Goal: Task Accomplishment & Management: Manage account settings

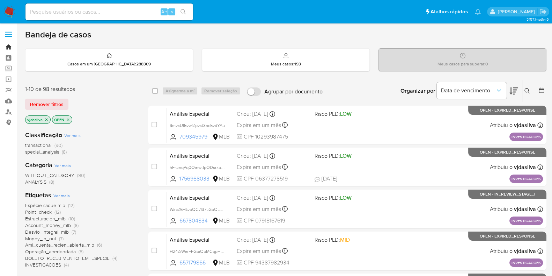
click at [8, 48] on link "Bandeja" at bounding box center [41, 47] width 83 height 11
click at [103, 16] on input at bounding box center [110, 11] width 168 height 9
paste input "hFkznqPq0OinwtIpQDsrxbCb"
type input "hFkznqPq0OinwtIpQDsrxbCb"
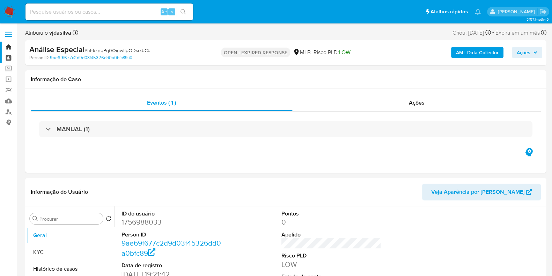
select select "10"
click at [10, 46] on link "Bandeja" at bounding box center [41, 47] width 83 height 11
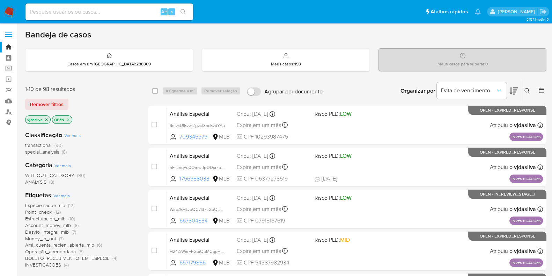
click at [527, 92] on icon at bounding box center [528, 91] width 6 height 6
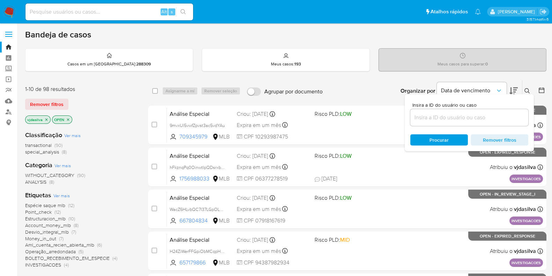
click at [456, 119] on input at bounding box center [470, 117] width 118 height 9
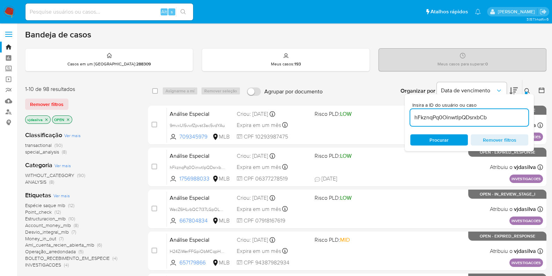
type input "hFkznqPq0OinwtIpQDsrxbCb"
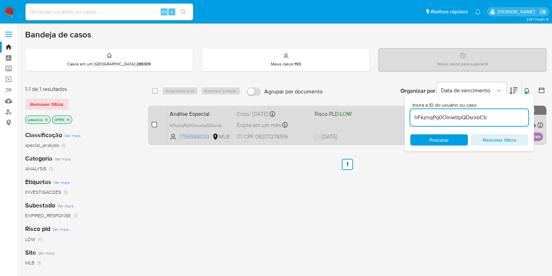
click at [154, 125] on input "checkbox" at bounding box center [155, 125] width 6 height 6
checkbox input "true"
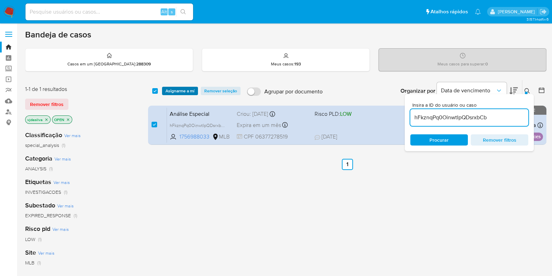
click at [185, 92] on span "Asignarme a mí" at bounding box center [180, 90] width 29 height 7
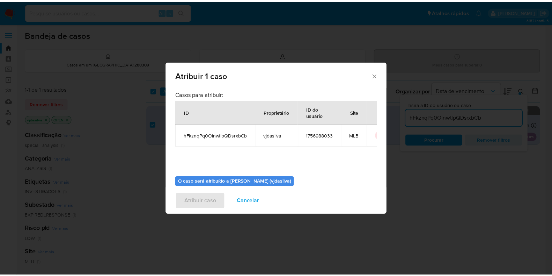
scroll to position [36, 0]
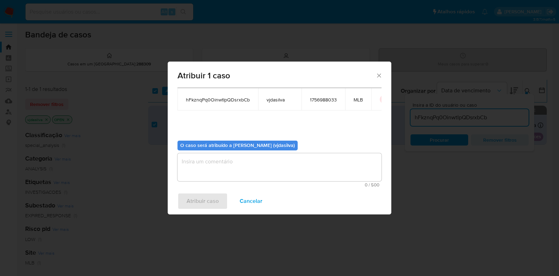
click at [308, 163] on textarea "assign-modal" at bounding box center [279, 167] width 204 height 28
drag, startPoint x: 196, startPoint y: 198, endPoint x: 181, endPoint y: 157, distance: 43.8
click at [181, 157] on textarea "assign-modal" at bounding box center [279, 167] width 204 height 28
click at [204, 197] on span "Atribuir caso" at bounding box center [203, 200] width 32 height 15
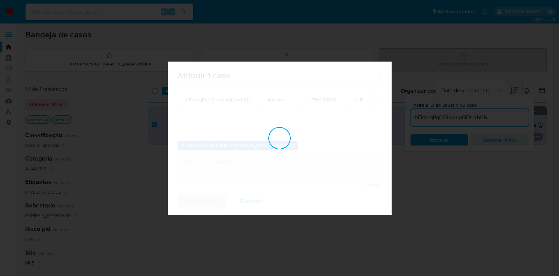
checkbox input "false"
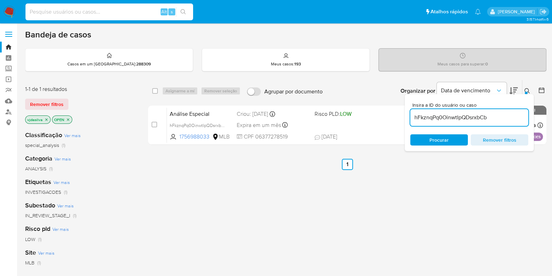
click at [107, 16] on input at bounding box center [110, 11] width 168 height 9
paste input "hFkznqPq0OinwtIpQDsrxbCb"
type input "hFkznqPq0OinwtIpQDsrxbCb"
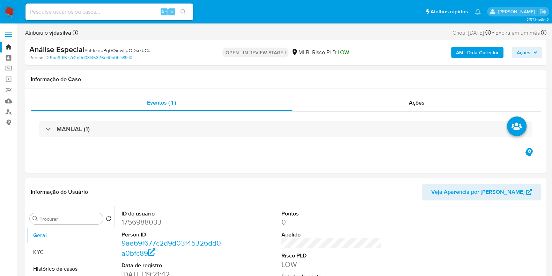
select select "10"
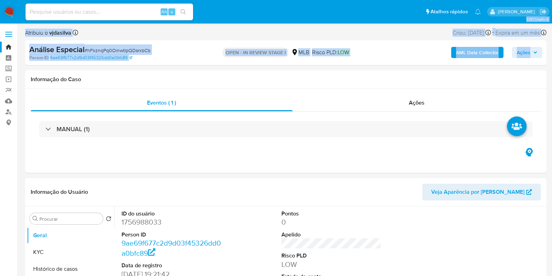
drag, startPoint x: 550, startPoint y: 20, endPoint x: 557, endPoint y: 44, distance: 24.9
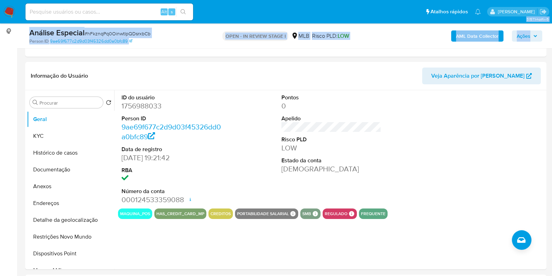
scroll to position [93, 0]
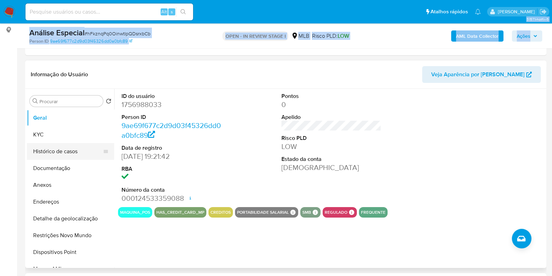
click at [54, 149] on button "Histórico de casos" at bounding box center [68, 151] width 82 height 17
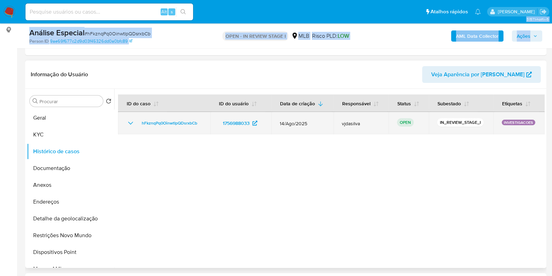
click at [130, 122] on icon "Mostrar/Ocultar" at bounding box center [130, 123] width 5 height 3
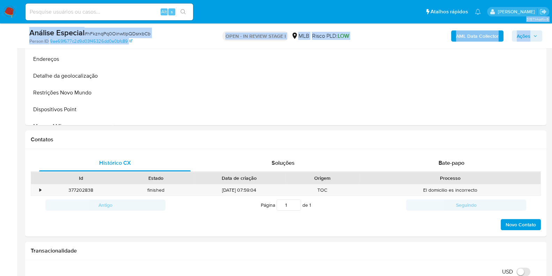
scroll to position [238, 0]
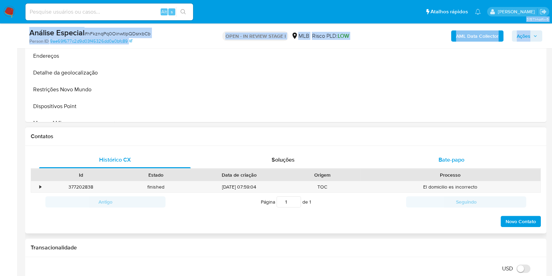
click at [446, 160] on span "Bate-papo" at bounding box center [452, 159] width 26 height 8
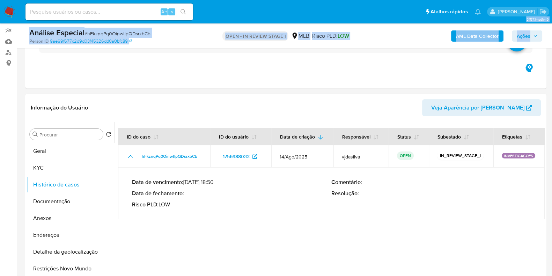
scroll to position [56, 0]
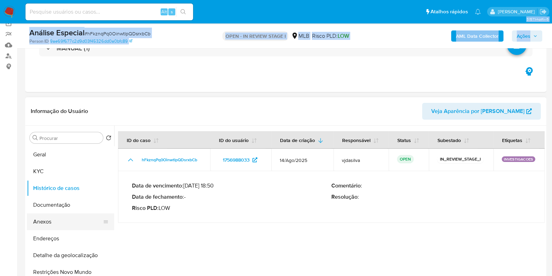
click at [88, 221] on button "Anexos" at bounding box center [68, 221] width 82 height 17
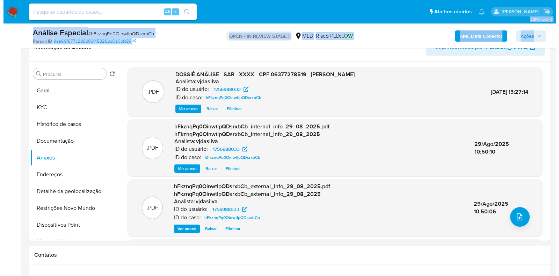
scroll to position [116, 0]
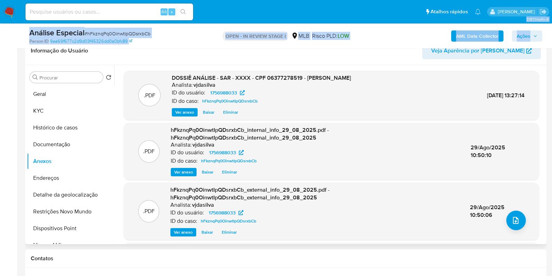
click at [232, 110] on span "Eliminar" at bounding box center [230, 112] width 15 height 7
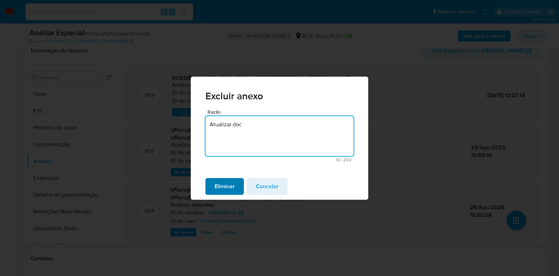
type textarea "Atualizar doc"
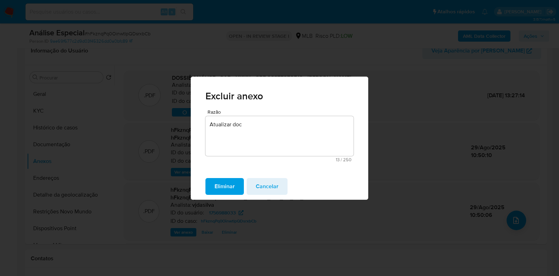
click at [229, 188] on span "Eliminar" at bounding box center [225, 186] width 20 height 15
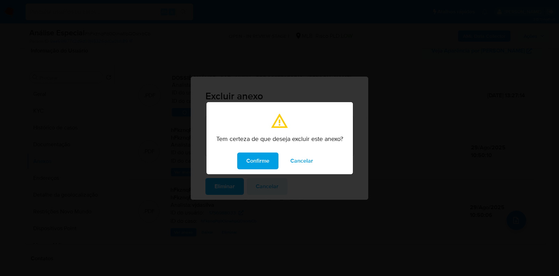
click at [253, 175] on div "Tem certeza de que deseja excluir este anexo? Confirme Cancelar" at bounding box center [279, 138] width 559 height 276
click at [264, 157] on span "Confirme" at bounding box center [257, 160] width 23 height 15
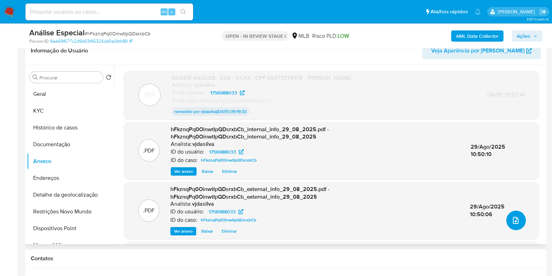
click at [512, 222] on icon "upload-file" at bounding box center [516, 220] width 8 height 8
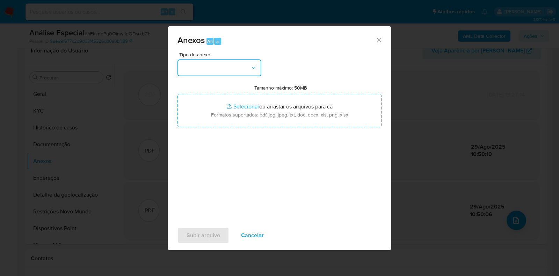
click at [251, 74] on button "button" at bounding box center [219, 67] width 84 height 17
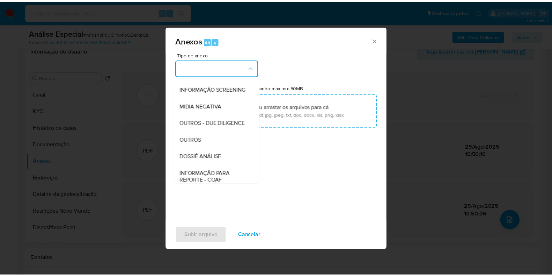
scroll to position [108, 0]
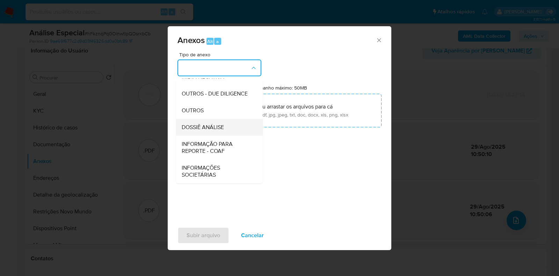
click at [223, 126] on span "DOSSIÊ ANÁLISE" at bounding box center [203, 127] width 42 height 7
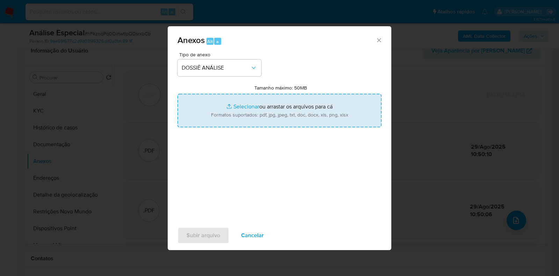
type input "C:\fakepath\SAR - XXXX - CPF 06377278519 - DANILO VIEIRA DOS SANTOS JESUS..pdf"
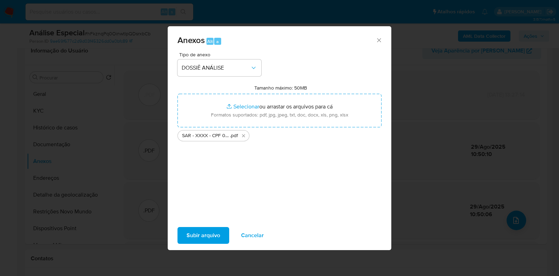
click at [211, 240] on span "Subir arquivo" at bounding box center [204, 234] width 34 height 15
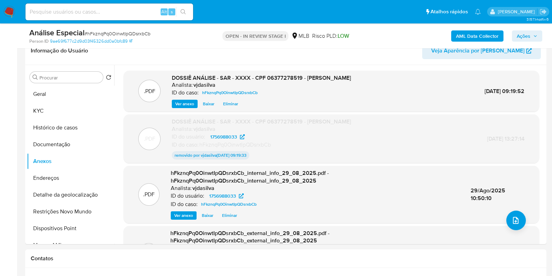
click at [532, 35] on span "Ações" at bounding box center [527, 36] width 21 height 10
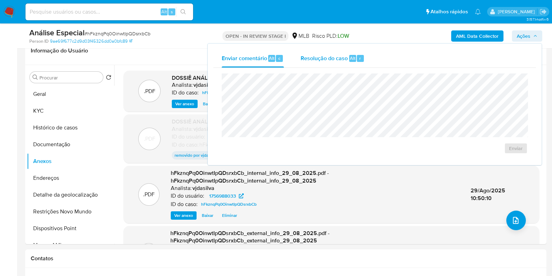
click at [336, 57] on span "Resolução do caso" at bounding box center [324, 58] width 47 height 8
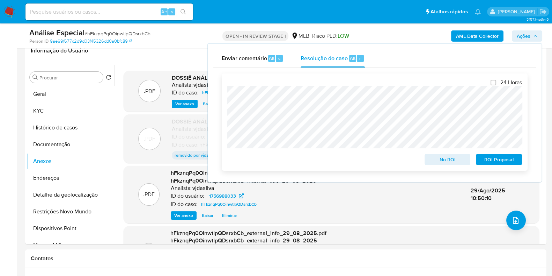
click at [506, 160] on span "ROI Proposal" at bounding box center [499, 159] width 36 height 10
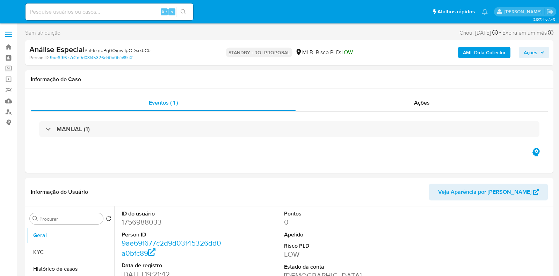
select select "10"
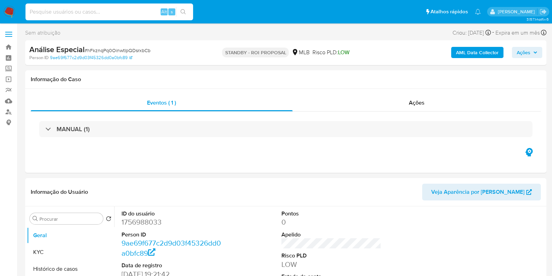
click at [100, 13] on input at bounding box center [110, 11] width 168 height 9
paste input "9mvxUl5vwfZpvst3ac5vdYAu"
type input "9mvxUl5vwfZpvst3ac5vdYAu"
select select "10"
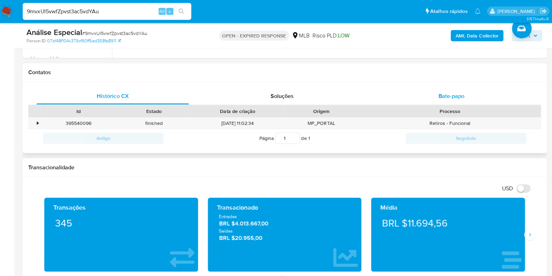
scroll to position [302, 0]
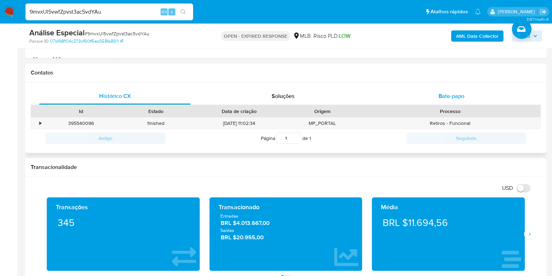
click at [458, 92] on span "Bate-papo" at bounding box center [452, 96] width 26 height 8
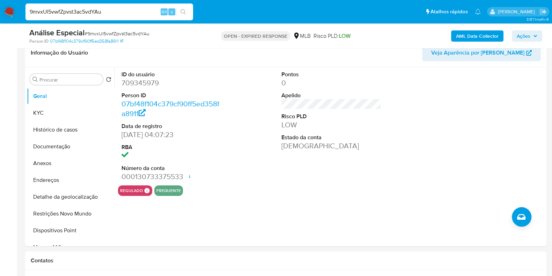
scroll to position [111, 0]
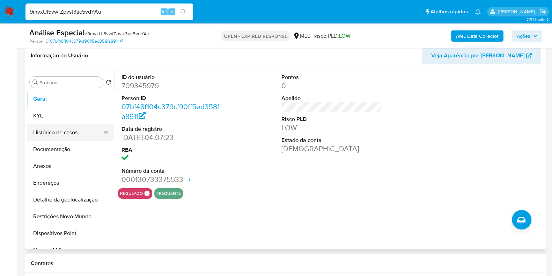
click at [55, 137] on button "Histórico de casos" at bounding box center [68, 132] width 82 height 17
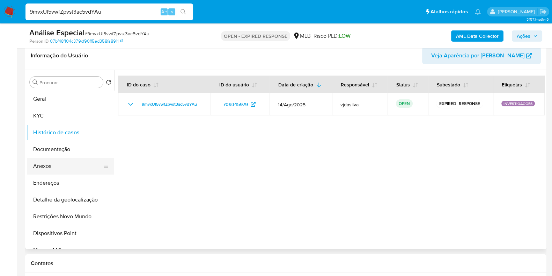
click at [77, 170] on button "Anexos" at bounding box center [68, 166] width 82 height 17
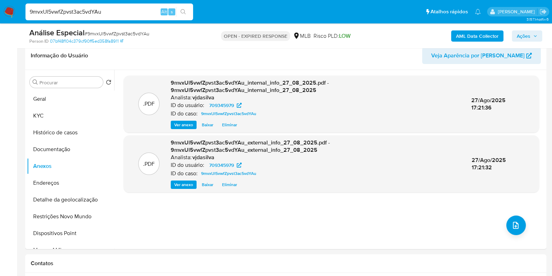
click at [458, 36] on b "AML Data Collector" at bounding box center [477, 35] width 43 height 11
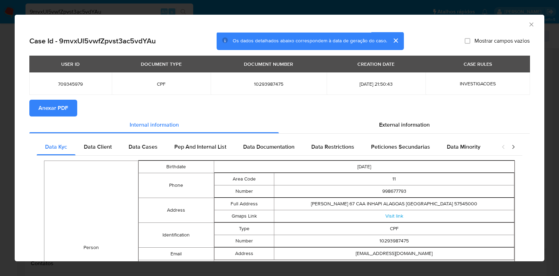
click at [528, 24] on icon "Fechar a janela" at bounding box center [531, 24] width 7 height 7
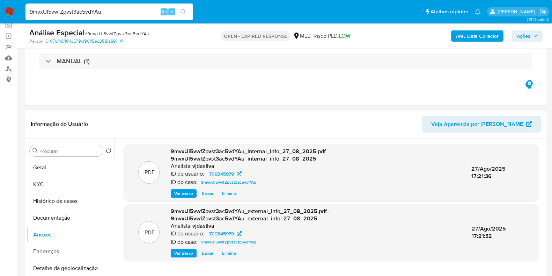
scroll to position [0, 0]
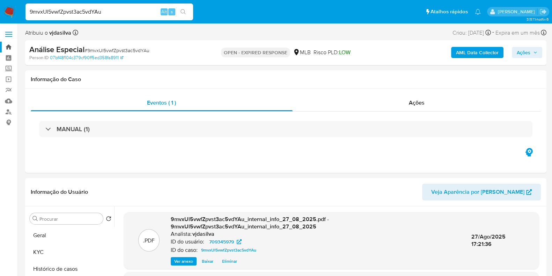
click at [6, 46] on link "Bandeja" at bounding box center [41, 47] width 83 height 11
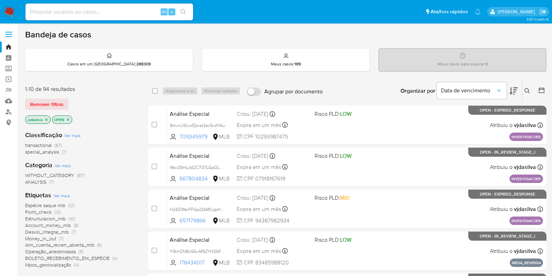
click at [527, 91] on icon at bounding box center [528, 91] width 6 height 6
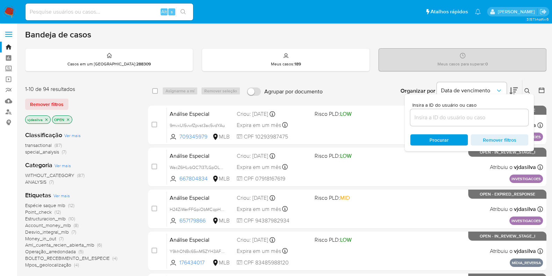
click at [424, 113] on input at bounding box center [470, 117] width 118 height 9
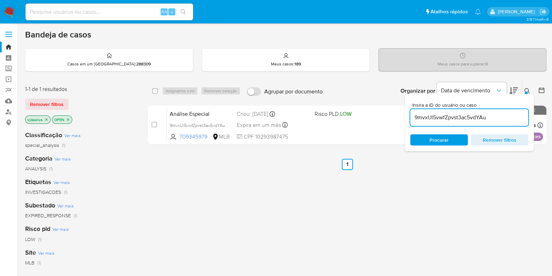
click at [489, 117] on input "9mvxUl5vwfZpvst3ac5vdYAu" at bounding box center [470, 117] width 118 height 9
paste input "H24ZiWerFFGpiObMCqpHR0sF"
type input "H24ZiWerFFGpiObMCqpHR0sF"
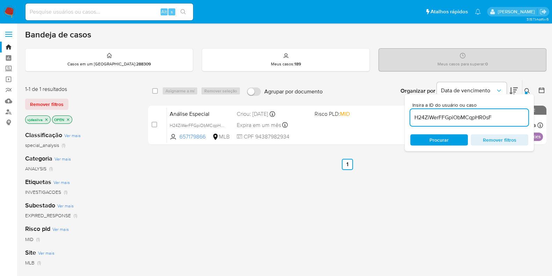
click at [449, 137] on span "Procurar" at bounding box center [439, 140] width 48 height 10
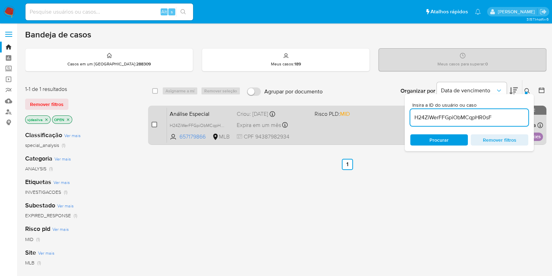
click at [154, 126] on input "checkbox" at bounding box center [155, 125] width 6 height 6
checkbox input "true"
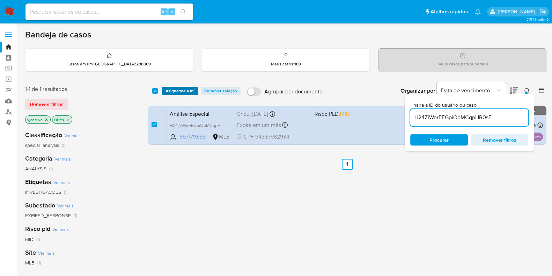
click at [175, 90] on span "Asignarme a mí" at bounding box center [180, 90] width 29 height 7
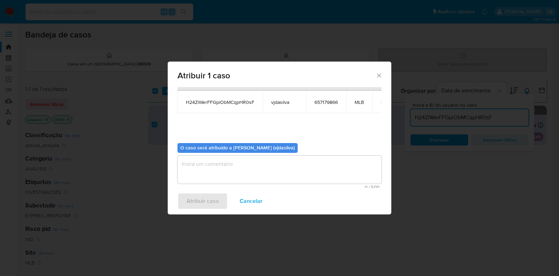
scroll to position [35, 0]
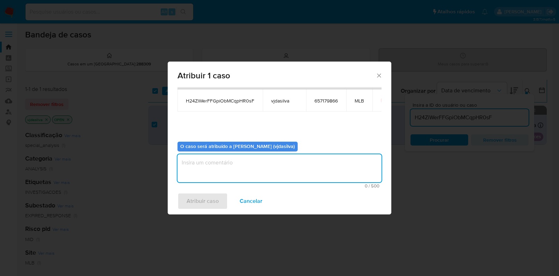
click at [315, 162] on textarea "assign-modal" at bounding box center [279, 168] width 204 height 28
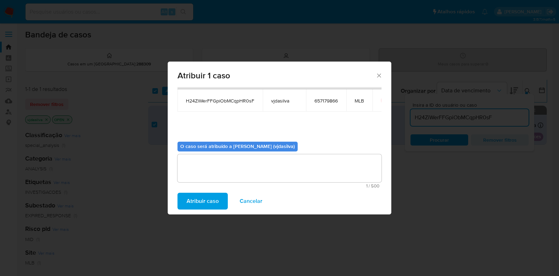
click at [190, 205] on span "Atribuir caso" at bounding box center [203, 200] width 32 height 15
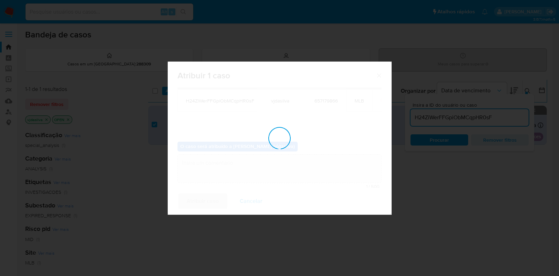
checkbox input "false"
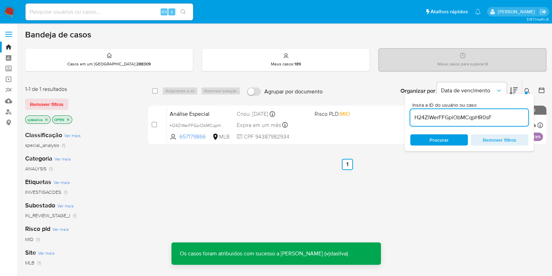
click at [448, 117] on input "H24ZiWerFFGpiObMCqpHR0sF" at bounding box center [470, 117] width 118 height 9
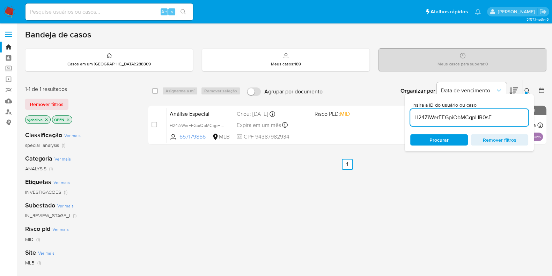
click at [448, 117] on input "H24ZiWerFFGpiObMCqpHR0sF" at bounding box center [470, 117] width 118 height 9
paste input "9mvxUl5vwfZpvst3ac5vdYAu"
type input "9mvxUl5vwfZpvst3ac5vdYAu"
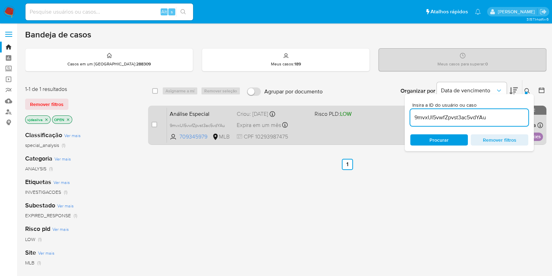
click at [157, 127] on div "case-item-checkbox" at bounding box center [155, 124] width 6 height 7
click at [154, 124] on input "checkbox" at bounding box center [155, 125] width 6 height 6
checkbox input "true"
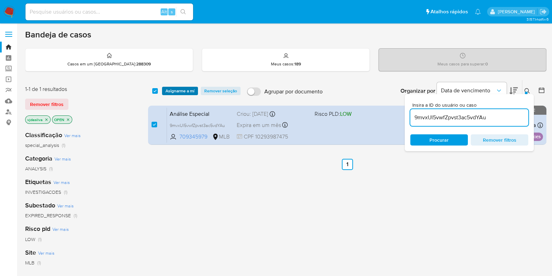
click at [180, 88] on span "Asignarme a mí" at bounding box center [180, 90] width 29 height 7
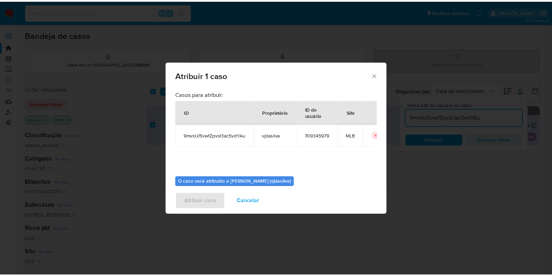
scroll to position [36, 0]
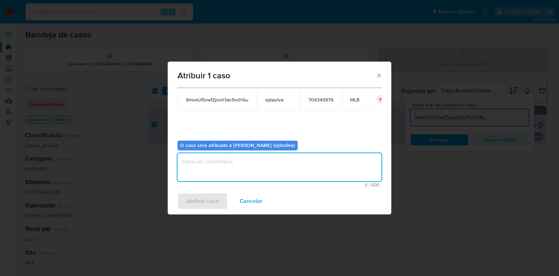
click at [315, 166] on textarea "assign-modal" at bounding box center [279, 167] width 204 height 28
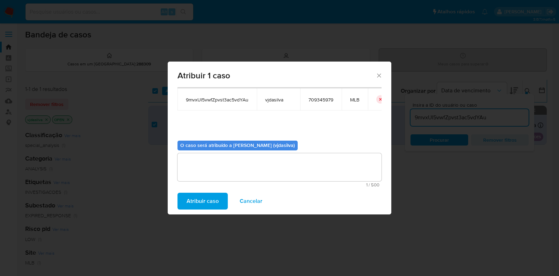
click at [200, 198] on span "Atribuir caso" at bounding box center [203, 200] width 32 height 15
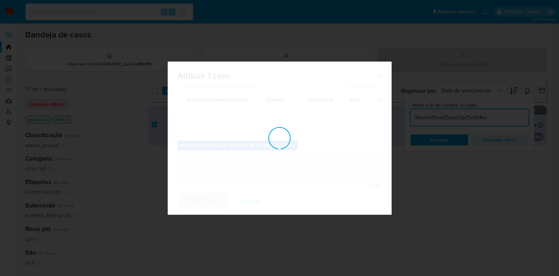
checkbox input "false"
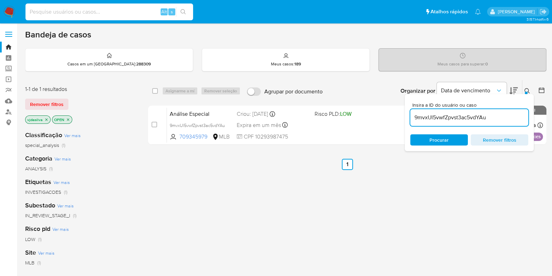
click at [111, 14] on input at bounding box center [110, 11] width 168 height 9
paste input "WacZ6HLvbQC7I37LGpOLD1Is"
type input "WacZ6HLvbQC7I37LGpOLD1Is"
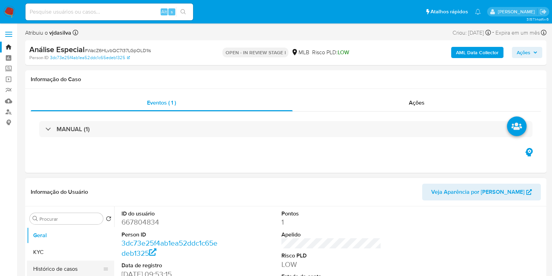
click at [85, 261] on button "Histórico de casos" at bounding box center [68, 268] width 82 height 17
select select "10"
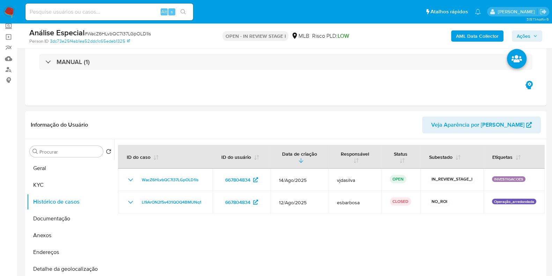
scroll to position [41, 0]
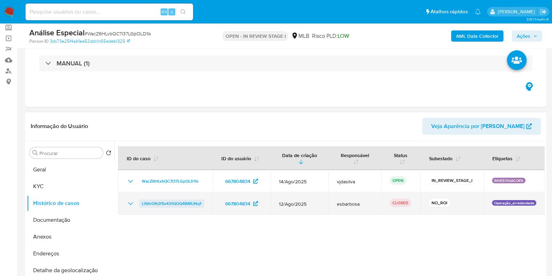
drag, startPoint x: 204, startPoint y: 204, endPoint x: 140, endPoint y: 204, distance: 63.9
click at [140, 204] on td "Ll9ArON2f5v431QOQ4BMUNq1" at bounding box center [165, 203] width 95 height 22
click at [154, 204] on span "Ll9ArON2f5v431QOQ4BMUNq1" at bounding box center [172, 203] width 60 height 8
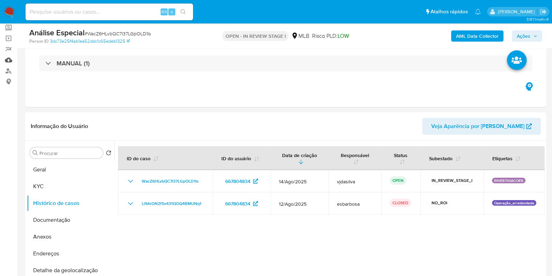
click at [10, 58] on link "Mulan" at bounding box center [41, 60] width 83 height 11
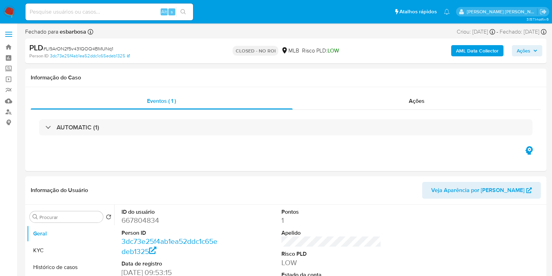
select select "10"
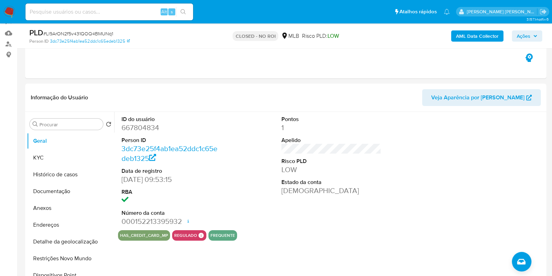
scroll to position [88, 0]
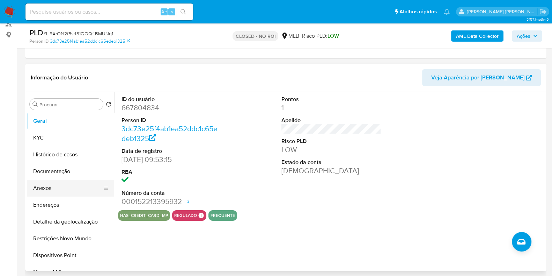
click at [66, 183] on button "Anexos" at bounding box center [68, 188] width 82 height 17
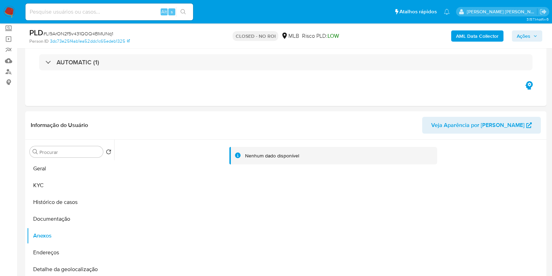
scroll to position [45, 0]
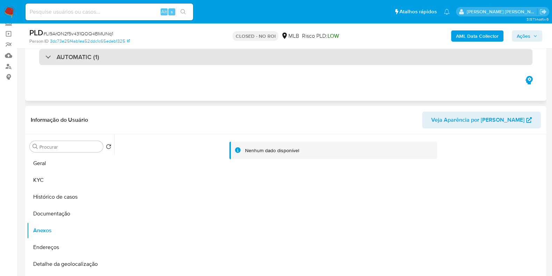
click at [312, 62] on div "AUTOMATIC (1)" at bounding box center [286, 57] width 494 height 16
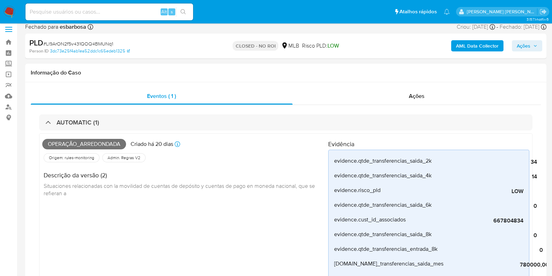
scroll to position [0, 0]
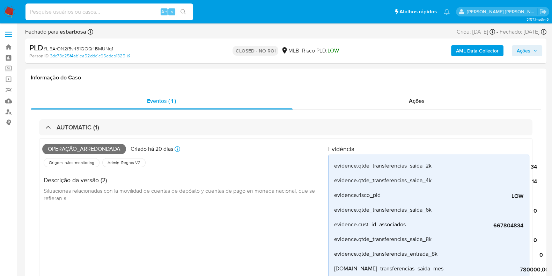
click at [47, 12] on input at bounding box center [110, 11] width 168 height 9
paste input "Ll9ArON2f5v431QOQ4BMUNq1"
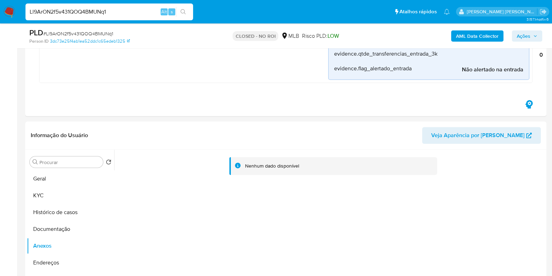
scroll to position [569, 0]
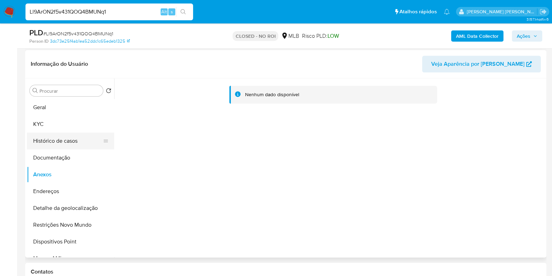
click at [69, 141] on button "Histórico de casos" at bounding box center [68, 140] width 82 height 17
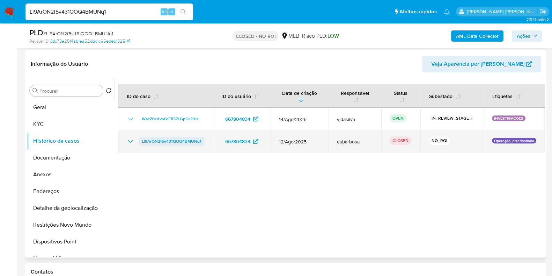
click at [157, 140] on span "Ll9ArON2f5v431QOQ4BMUNq1" at bounding box center [172, 141] width 60 height 8
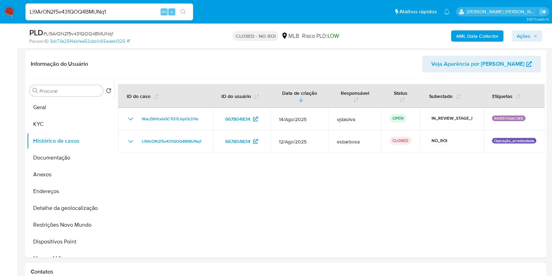
click at [135, 11] on input "Ll9ArON2f5v431QOQ4BMUNq1" at bounding box center [110, 11] width 168 height 9
paste input "WacZ6HLvbQC7I37LGpOLD1Is"
type input "WacZ6HLvbQC7I37LGpOLD1Is"
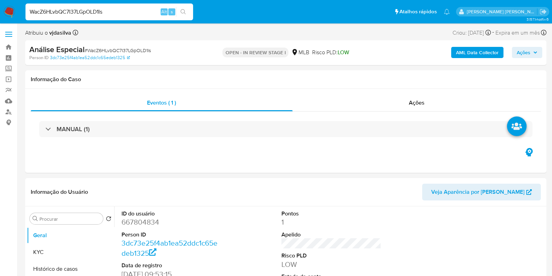
select select "10"
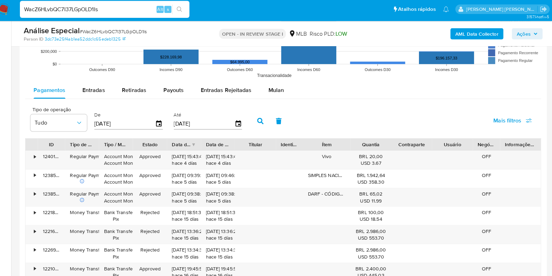
scroll to position [695, 0]
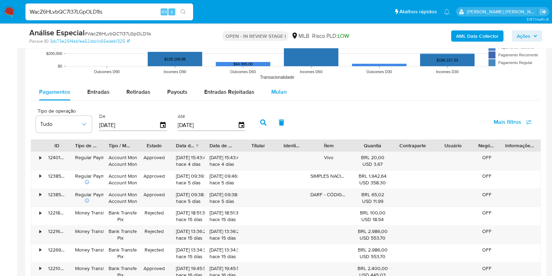
click at [273, 88] on span "Mulan" at bounding box center [278, 92] width 15 height 8
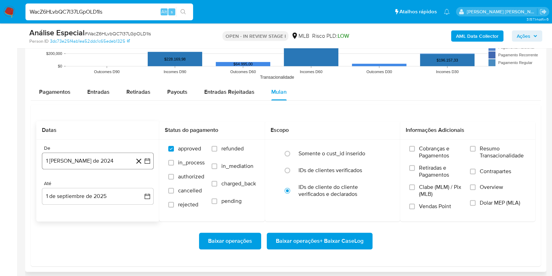
click at [102, 162] on button "1 de agosto de 2024" at bounding box center [98, 160] width 112 height 17
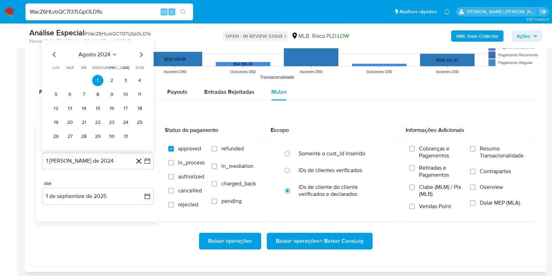
click at [114, 56] on icon "Seleccionar mes y año" at bounding box center [115, 55] width 6 height 6
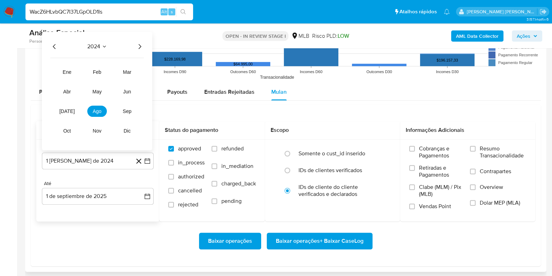
click at [143, 46] on icon "Año siguiente" at bounding box center [140, 46] width 8 height 8
click at [98, 109] on span "ago" at bounding box center [97, 111] width 9 height 6
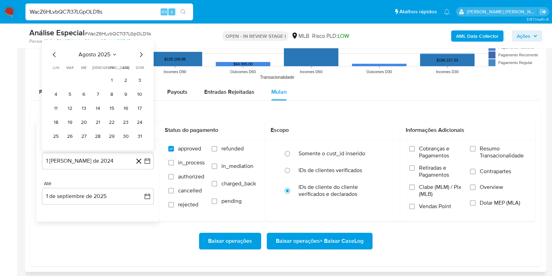
click at [54, 51] on icon "Mes anterior" at bounding box center [54, 54] width 8 height 8
click at [70, 79] on button "1" at bounding box center [69, 80] width 11 height 11
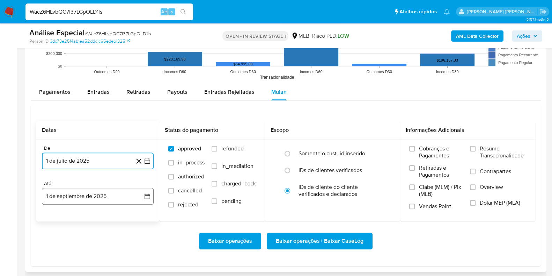
click at [94, 200] on button "1 de septiembre de 2025" at bounding box center [98, 196] width 112 height 17
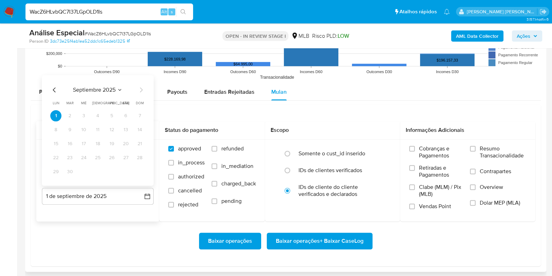
click at [54, 88] on icon "Mes anterior" at bounding box center [54, 89] width 3 height 5
click at [143, 172] on button "31" at bounding box center [139, 171] width 11 height 11
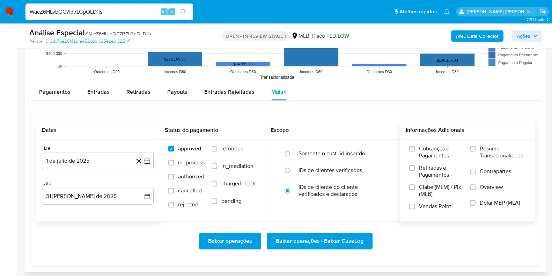
click at [487, 156] on span "Resumo Transacionalidade" at bounding box center [503, 152] width 46 height 14
click at [476, 151] on input "Resumo Transacionalidade" at bounding box center [473, 149] width 6 height 6
click at [484, 172] on span "Contrapartes" at bounding box center [495, 171] width 31 height 7
click at [476, 172] on input "Contrapartes" at bounding box center [473, 171] width 6 height 6
click at [321, 242] on span "Baixar operações + Baixar CaseLog" at bounding box center [320, 240] width 88 height 15
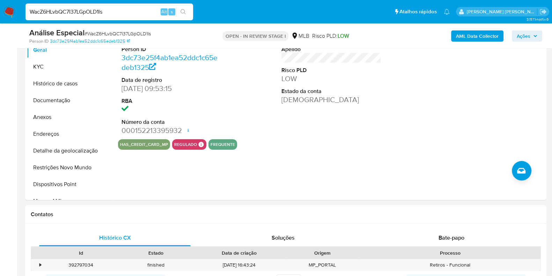
scroll to position [159, 0]
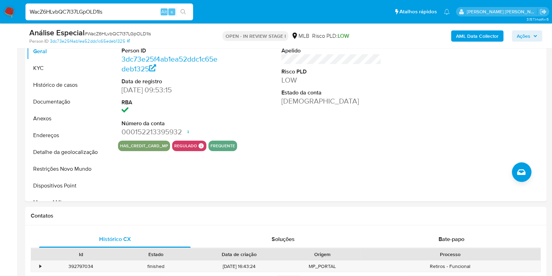
click at [543, 43] on div "Análise Especial # WacZ6HLvbQC7I37LGpOLD1Is Person ID 3dc73e25f4ab1ea52ddc1c65e…" at bounding box center [286, 35] width 522 height 25
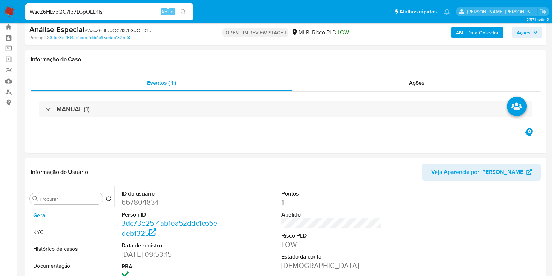
scroll to position [0, 0]
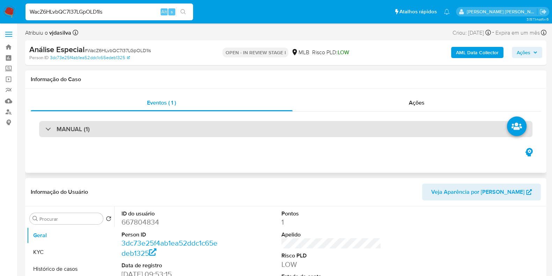
click at [446, 123] on div "MANUAL (1)" at bounding box center [286, 129] width 494 height 16
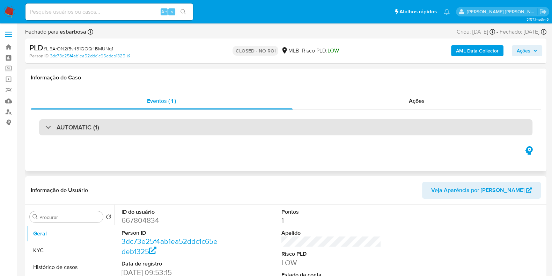
click at [305, 127] on div "AUTOMATIC (1)" at bounding box center [286, 127] width 494 height 16
select select "10"
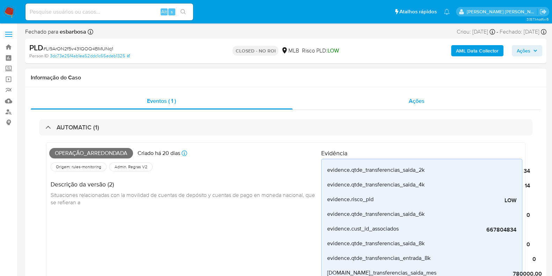
click at [433, 104] on div "Ações" at bounding box center [417, 101] width 249 height 17
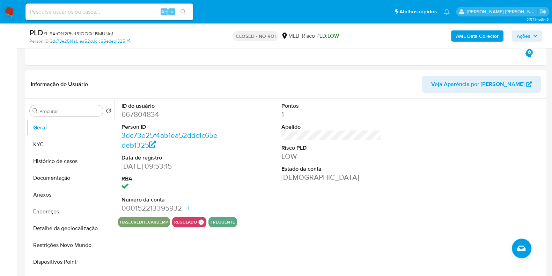
scroll to position [138, 0]
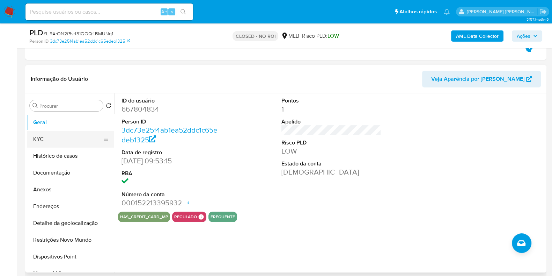
click at [46, 142] on button "KYC" at bounding box center [68, 139] width 82 height 17
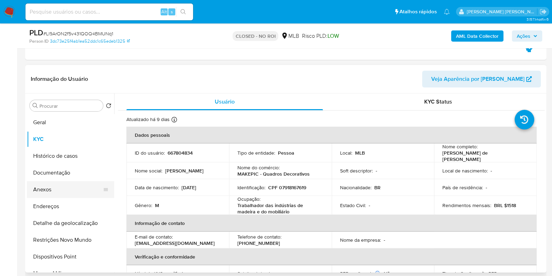
click at [62, 191] on button "Anexos" at bounding box center [68, 189] width 82 height 17
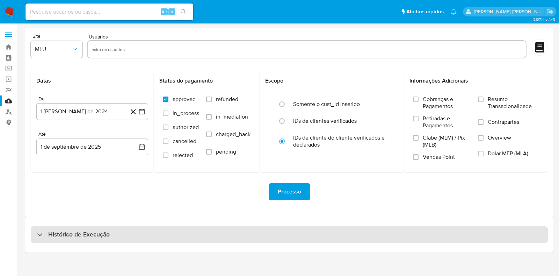
click at [358, 230] on div "Histórico de Execução" at bounding box center [289, 234] width 517 height 17
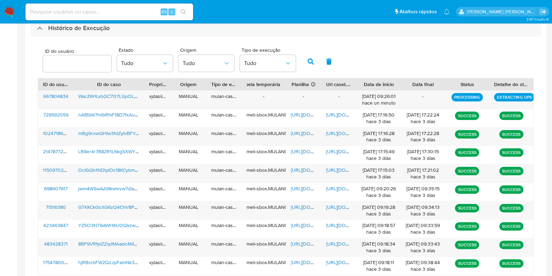
scroll to position [244, 0]
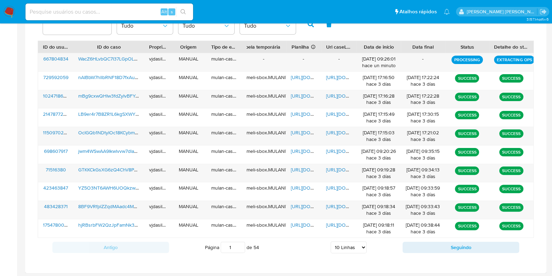
click at [355, 248] on select "5 Linhas 10 Linhas 20 Linhas 25 Linhas 50 Linhas 100 Linhas" at bounding box center [349, 247] width 36 height 12
select select "100"
click at [331, 241] on select "5 Linhas 10 Linhas 20 Linhas 25 Linhas 50 Linhas 100 Linhas" at bounding box center [349, 247] width 36 height 12
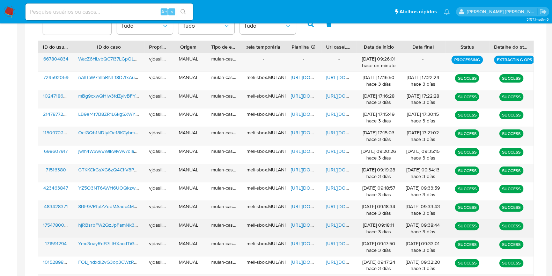
scroll to position [715, 0]
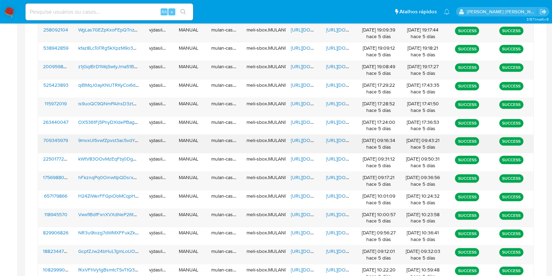
click at [341, 137] on span "https://docs.google.com/document/d/1VVqgnvFFrcm9TiOz8G2eXwroCwwUcggQAdpTpNVeKTA…" at bounding box center [350, 140] width 48 height 7
click at [305, 138] on span "https://docs.google.com/spreadsheets/d/1ZKYEq99yC8idf8uD4acj655hmyKbg8luMPjoLWz…" at bounding box center [315, 140] width 48 height 7
click at [123, 139] on span "9mvxUl5vwfZpvst3ac5vdYAu" at bounding box center [109, 140] width 63 height 7
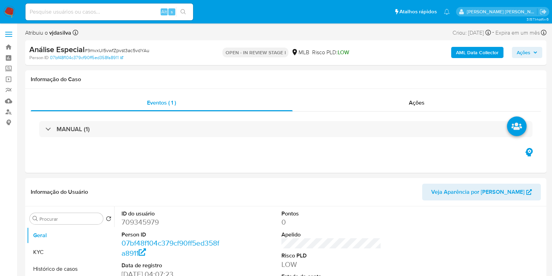
select select "10"
